Goal: Transaction & Acquisition: Purchase product/service

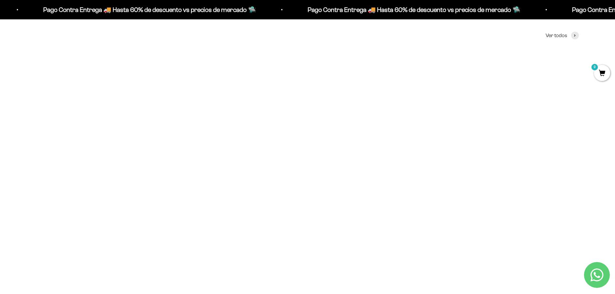
scroll to position [323, 0]
click at [334, 128] on img at bounding box center [308, 111] width 176 height 176
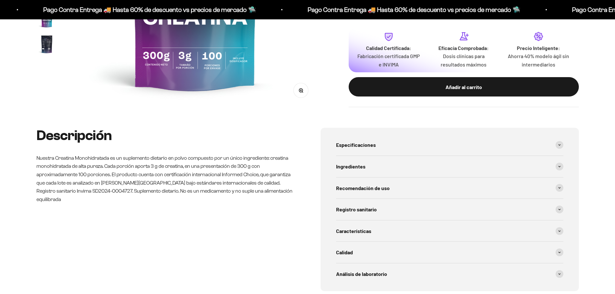
scroll to position [26, 0]
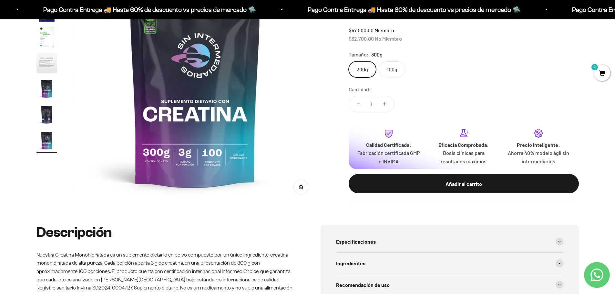
click at [445, 92] on div "Cantidad: 1" at bounding box center [464, 99] width 230 height 29
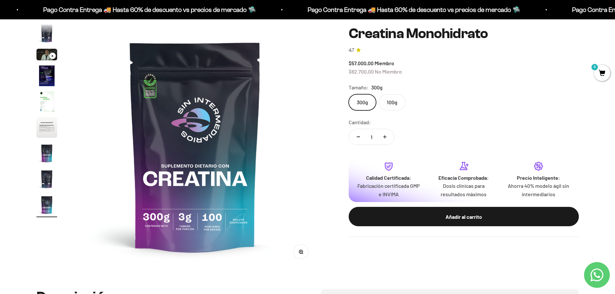
scroll to position [0, 0]
click at [387, 99] on label "100g" at bounding box center [392, 102] width 27 height 16
click at [349, 94] on input "100g" at bounding box center [348, 94] width 0 height 0
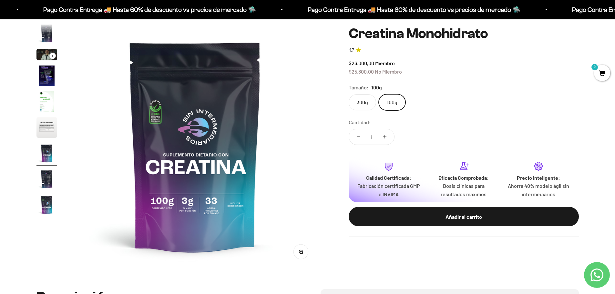
click at [362, 103] on label "300g" at bounding box center [362, 102] width 27 height 16
click at [349, 94] on input "300g" at bounding box center [348, 94] width 0 height 0
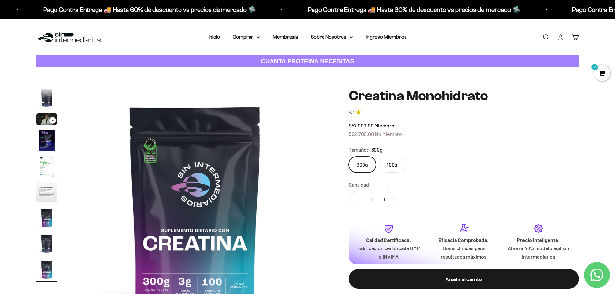
click at [45, 192] on img "Ir al artículo 6" at bounding box center [46, 192] width 21 height 21
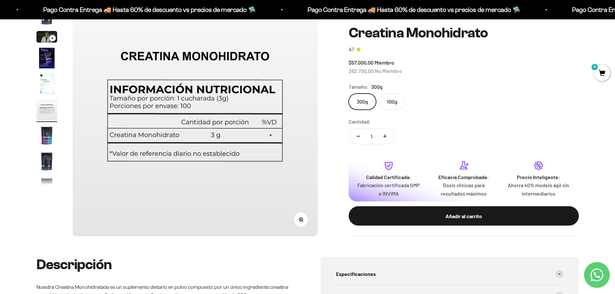
scroll to position [65, 0]
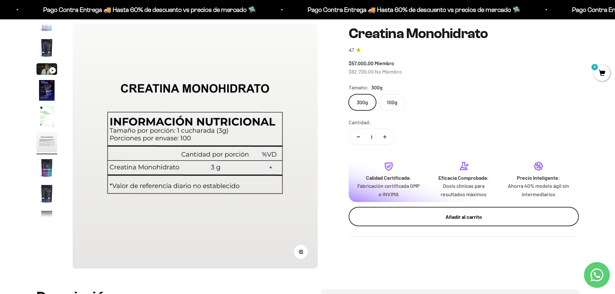
click at [431, 220] on div "Añadir al carrito" at bounding box center [464, 216] width 204 height 8
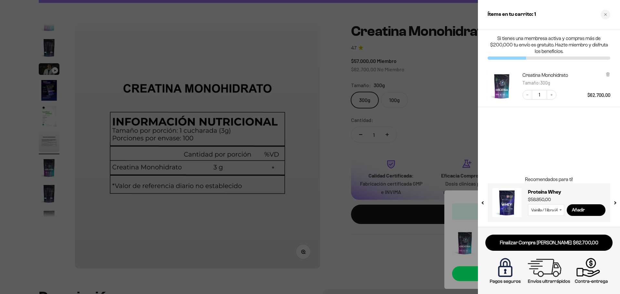
click at [385, 245] on div at bounding box center [310, 147] width 620 height 294
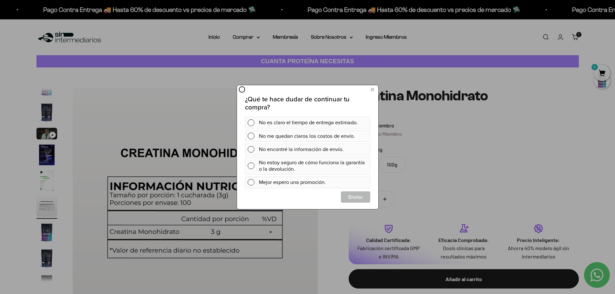
scroll to position [0, 0]
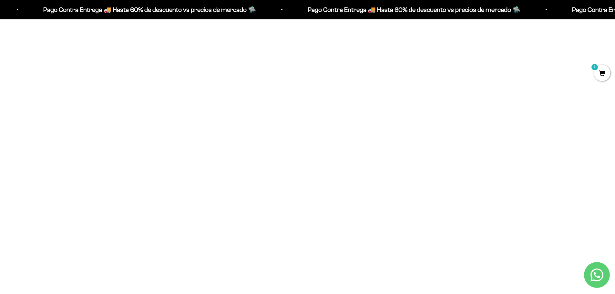
scroll to position [549, 0]
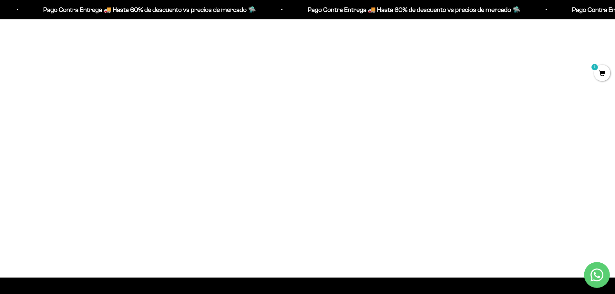
click at [311, 130] on img at bounding box center [308, 117] width 176 height 176
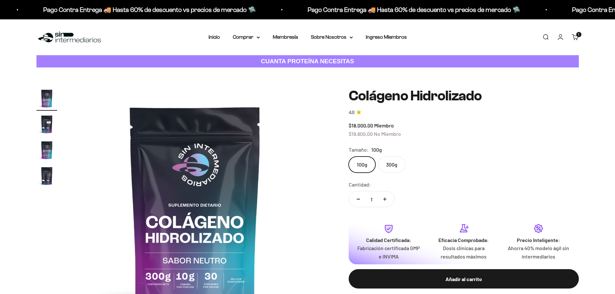
click at [396, 165] on label "300g" at bounding box center [391, 165] width 27 height 16
click at [349, 157] on input "300g" at bounding box center [348, 156] width 0 height 0
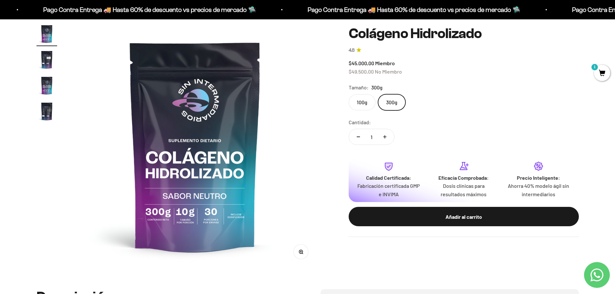
click at [355, 98] on label "100g" at bounding box center [362, 102] width 27 height 16
click at [349, 94] on input "100g" at bounding box center [348, 94] width 0 height 0
click at [399, 101] on label "300g" at bounding box center [391, 102] width 27 height 16
click at [349, 94] on input "300g" at bounding box center [348, 94] width 0 height 0
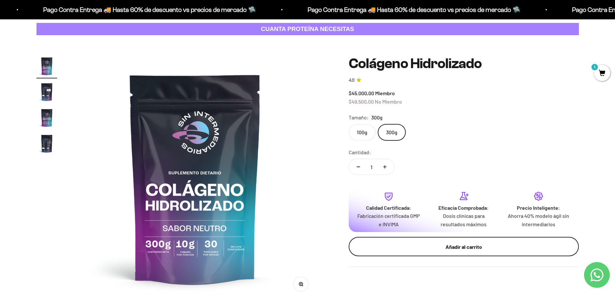
click at [458, 247] on div "Añadir al carrito" at bounding box center [464, 247] width 204 height 8
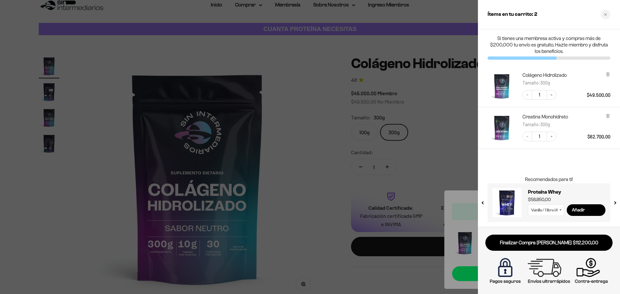
click at [402, 45] on div at bounding box center [310, 147] width 620 height 294
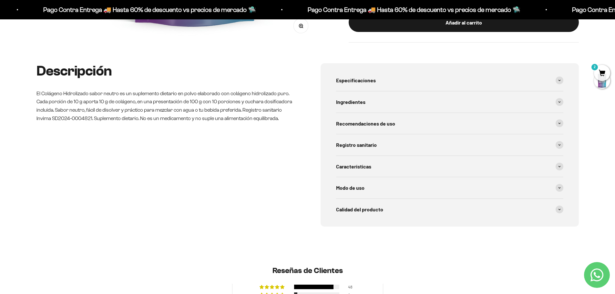
scroll to position [0, 0]
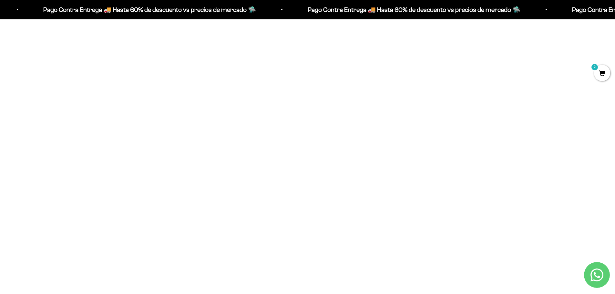
scroll to position [299, 0]
click at [127, 150] on img at bounding box center [124, 134] width 176 height 176
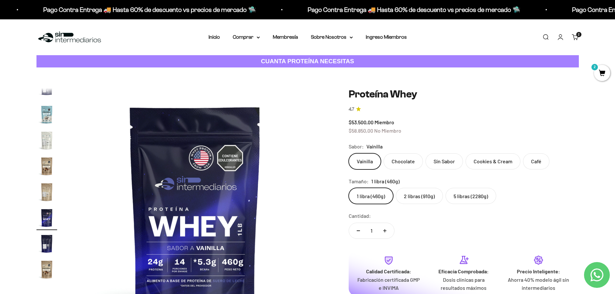
scroll to position [32, 0]
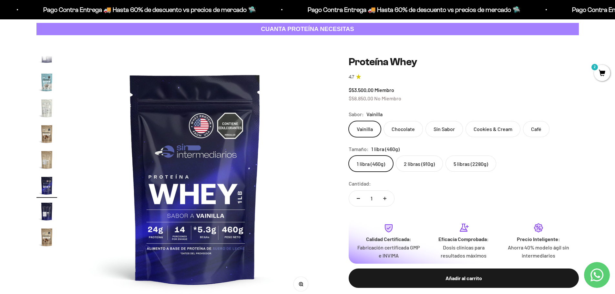
click at [470, 162] on label "5 libras (2280g)" at bounding box center [471, 164] width 51 height 16
click at [349, 156] on input "5 libras (2280g)" at bounding box center [348, 155] width 0 height 0
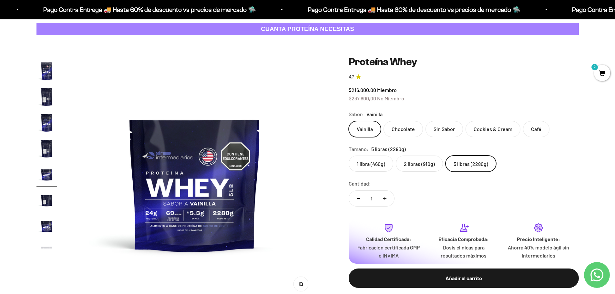
scroll to position [65, 0]
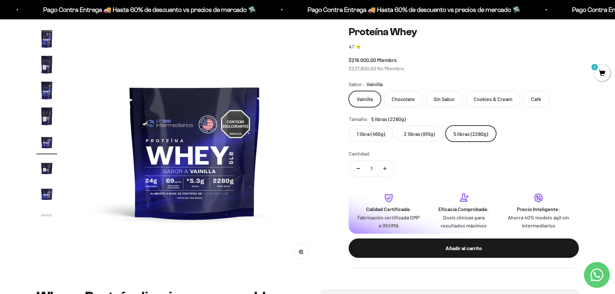
click at [415, 135] on label "2 libras (910g)" at bounding box center [419, 134] width 47 height 16
click at [349, 126] on input "2 libras (910g)" at bounding box center [348, 125] width 0 height 0
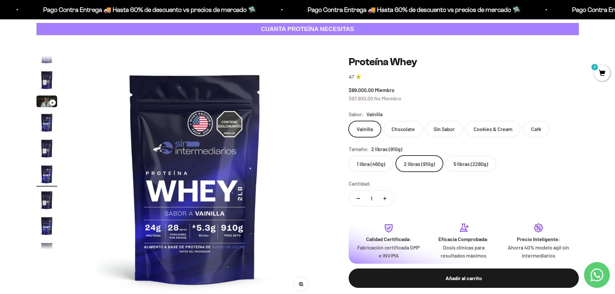
scroll to position [65, 0]
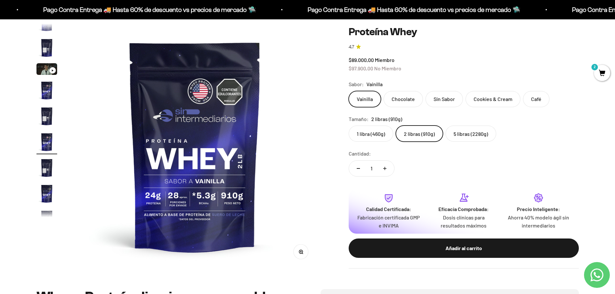
click at [382, 133] on label "1 libra (460g)" at bounding box center [371, 134] width 45 height 16
click at [349, 126] on input "1 libra (460g)" at bounding box center [348, 125] width 0 height 0
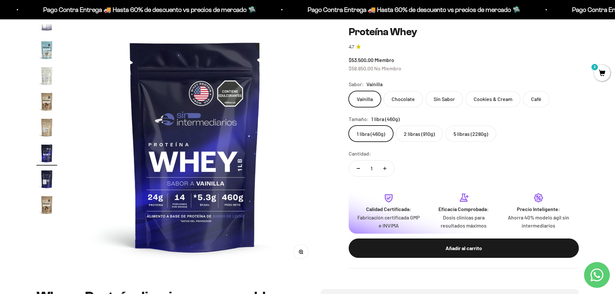
click at [413, 132] on label "2 libras (910g)" at bounding box center [419, 134] width 47 height 16
click at [349, 126] on input "2 libras (910g)" at bounding box center [348, 125] width 0 height 0
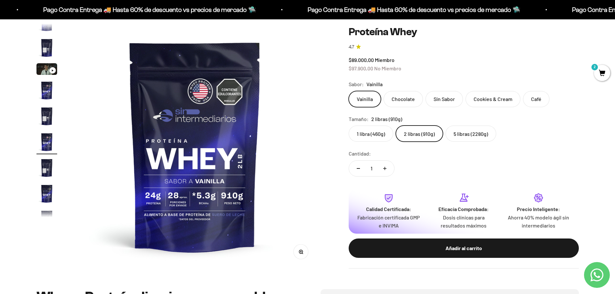
click at [377, 130] on label "1 libra (460g)" at bounding box center [371, 134] width 45 height 16
click at [349, 126] on input "1 libra (460g)" at bounding box center [348, 125] width 0 height 0
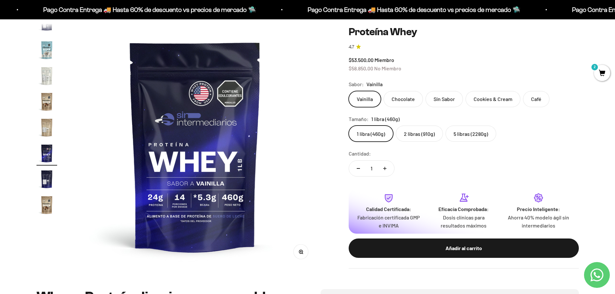
click at [415, 137] on label "2 libras (910g)" at bounding box center [419, 134] width 47 height 16
click at [349, 126] on input "2 libras (910g)" at bounding box center [348, 125] width 0 height 0
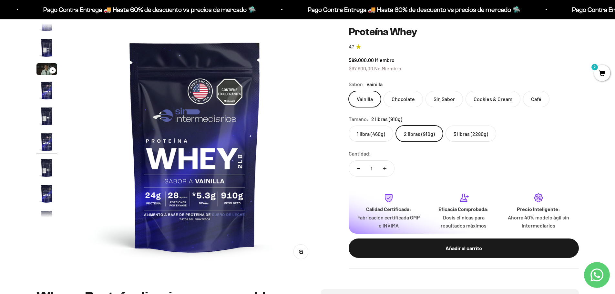
click at [468, 133] on label "5 libras (2280g)" at bounding box center [471, 134] width 51 height 16
click at [349, 126] on input "5 libras (2280g)" at bounding box center [348, 125] width 0 height 0
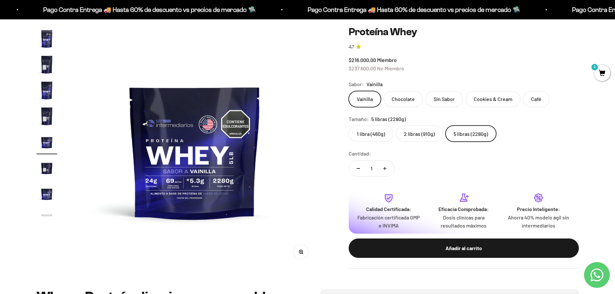
click at [420, 135] on label "2 libras (910g)" at bounding box center [419, 134] width 47 height 16
click at [349, 126] on input "2 libras (910g)" at bounding box center [348, 125] width 0 height 0
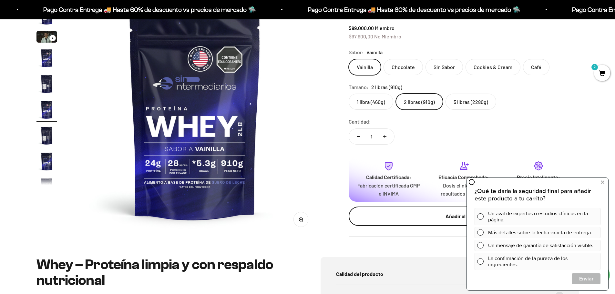
click at [429, 215] on div "Añadir al carrito" at bounding box center [464, 216] width 204 height 8
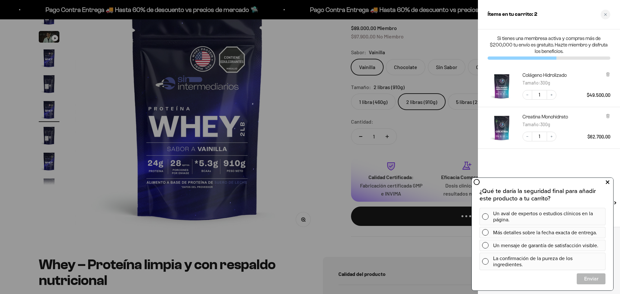
click at [606, 183] on icon at bounding box center [608, 182] width 4 height 8
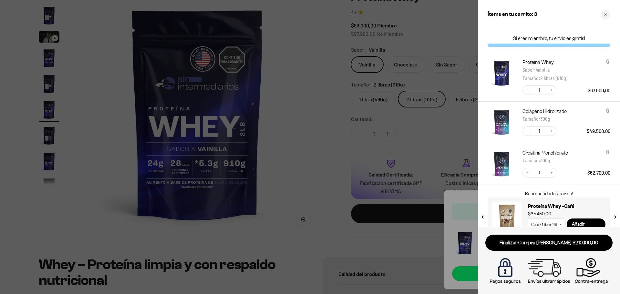
click at [313, 182] on div at bounding box center [310, 147] width 620 height 294
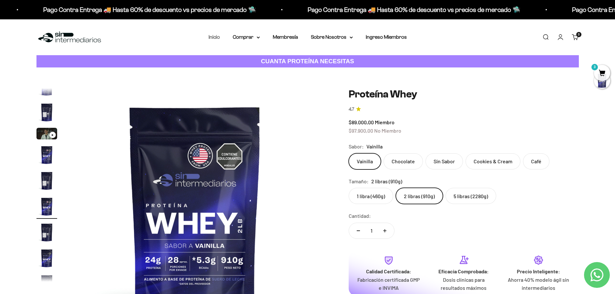
click at [211, 36] on link "Inicio" at bounding box center [214, 36] width 11 height 5
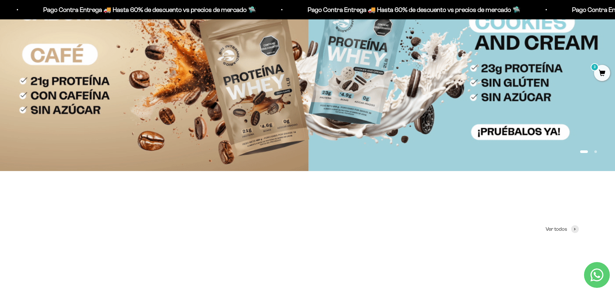
scroll to position [258, 0]
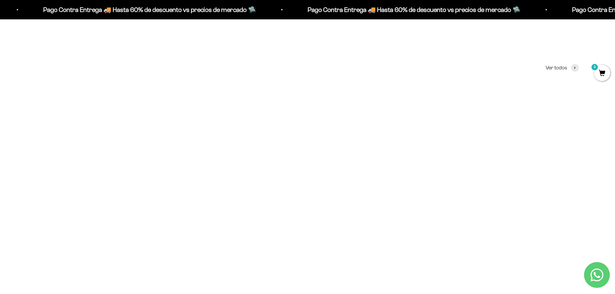
click at [597, 70] on span "3" at bounding box center [602, 73] width 16 height 16
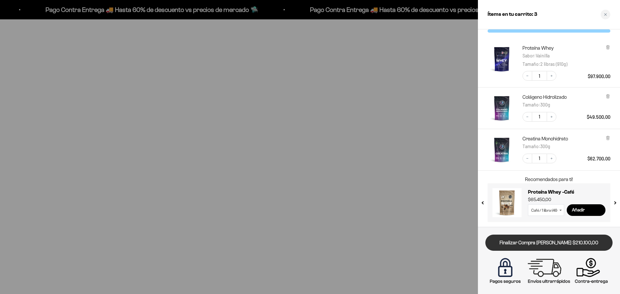
scroll to position [260, 0]
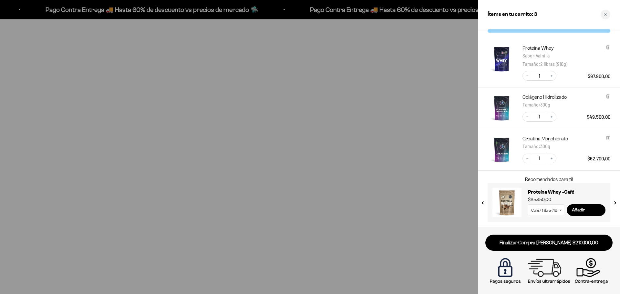
click at [427, 69] on div at bounding box center [310, 147] width 620 height 294
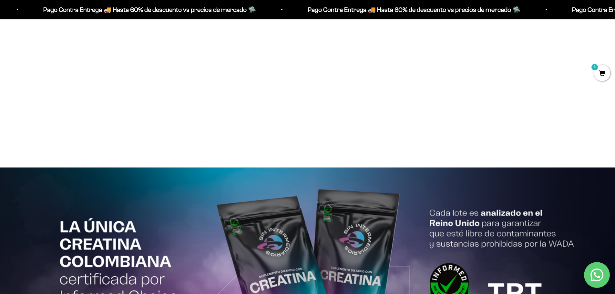
scroll to position [1291, 0]
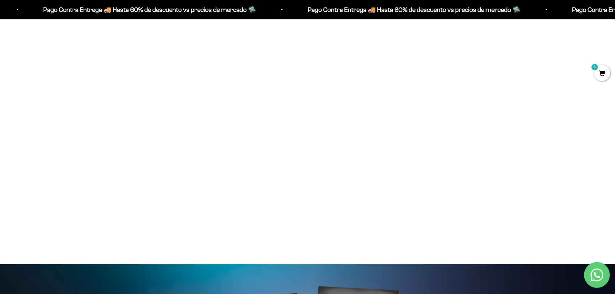
click at [120, 116] on img at bounding box center [124, 104] width 176 height 176
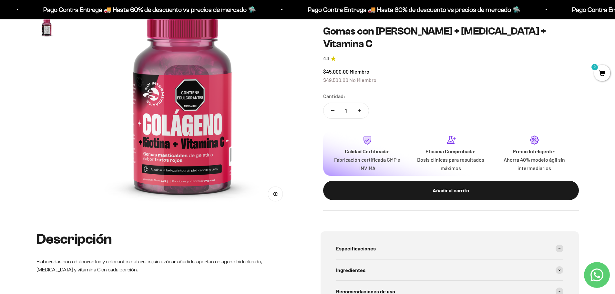
scroll to position [65, 0]
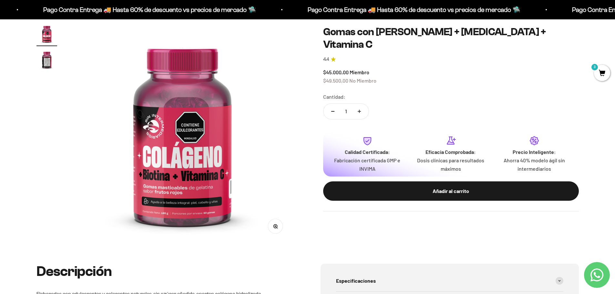
click at [43, 58] on img "Ir al artículo 2" at bounding box center [46, 59] width 21 height 21
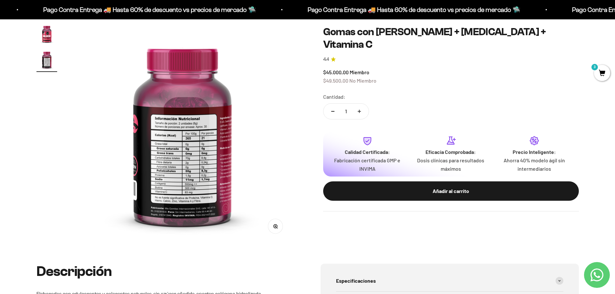
click at [185, 167] on img at bounding box center [183, 134] width 220 height 220
click at [195, 121] on img at bounding box center [183, 134] width 220 height 220
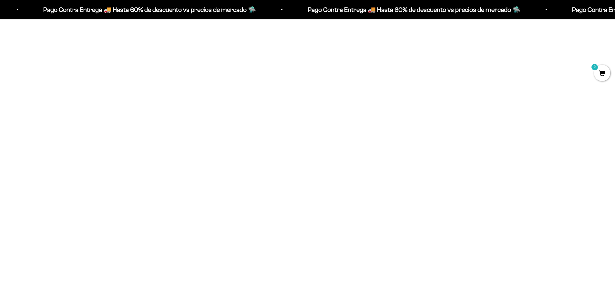
scroll to position [549, 0]
click at [601, 72] on span "3" at bounding box center [602, 73] width 16 height 16
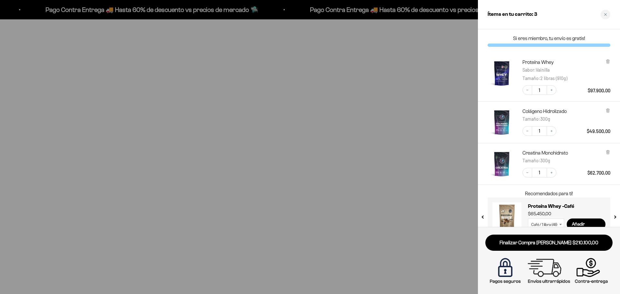
scroll to position [14, 0]
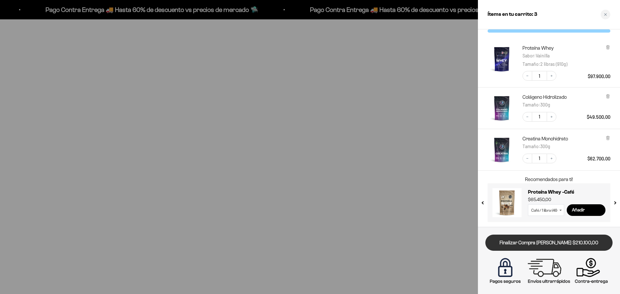
click at [536, 246] on link "Finalizar Compra [PERSON_NAME] $210.100,00" at bounding box center [548, 243] width 127 height 16
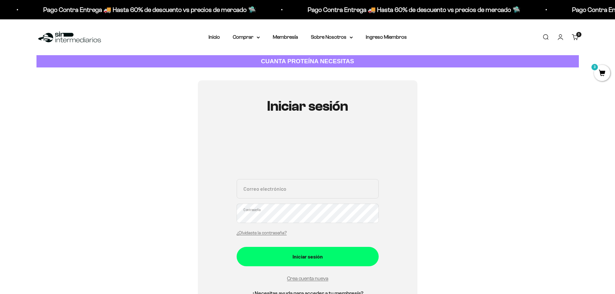
scroll to position [65, 0]
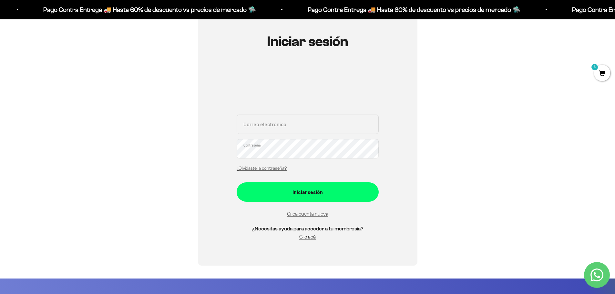
click at [274, 126] on input "Correo electrónico" at bounding box center [308, 124] width 142 height 19
type input "[PERSON_NAME][EMAIL_ADDRESS][DOMAIN_NAME]"
click at [237, 182] on button "Iniciar sesión" at bounding box center [308, 191] width 142 height 19
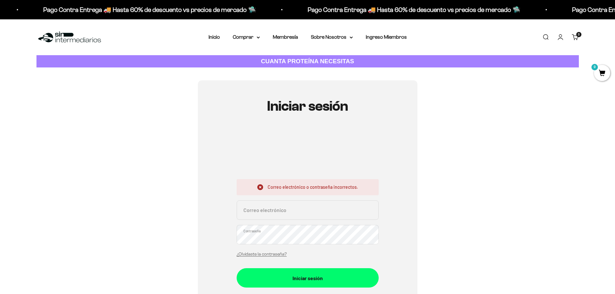
click at [274, 214] on input "Correo electrónico" at bounding box center [308, 210] width 142 height 19
type input "[PERSON_NAME][EMAIL_ADDRESS][DOMAIN_NAME]"
click at [237, 268] on button "Iniciar sesión" at bounding box center [308, 277] width 142 height 19
